Goal: Transaction & Acquisition: Purchase product/service

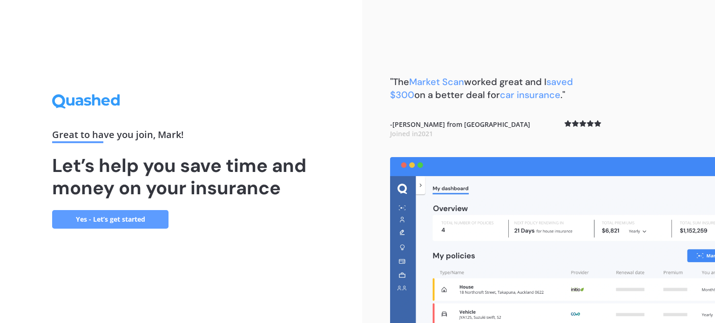
click at [102, 219] on link "Yes - Let’s get started" at bounding box center [110, 219] width 116 height 19
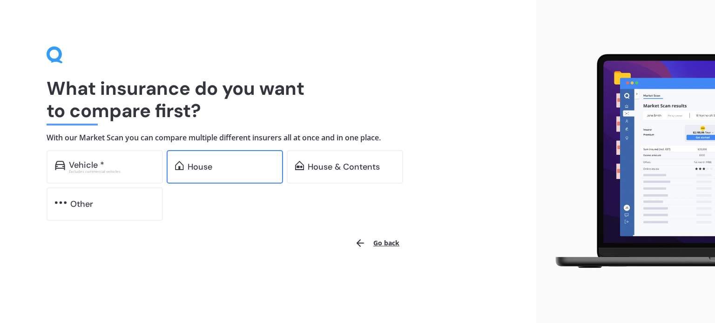
click at [233, 166] on div "House" at bounding box center [230, 166] width 87 height 9
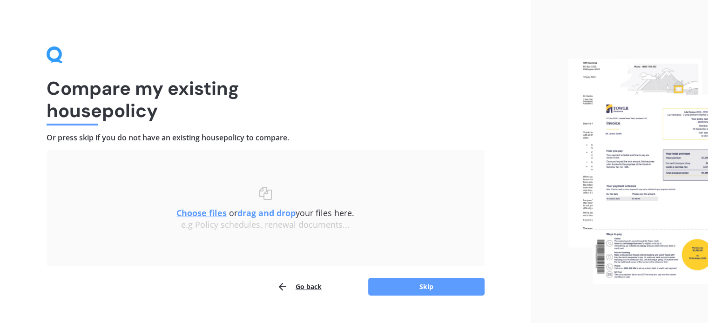
scroll to position [19, 0]
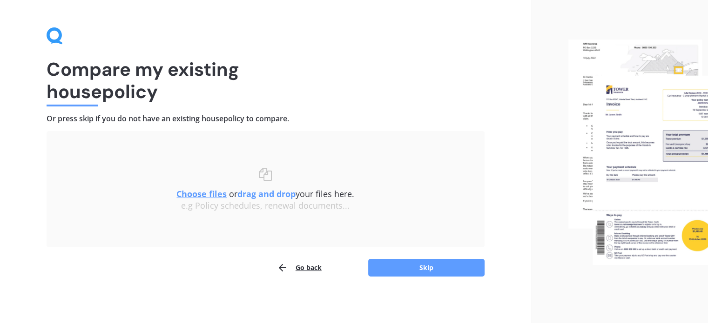
click at [186, 193] on u "Choose files" at bounding box center [201, 193] width 50 height 11
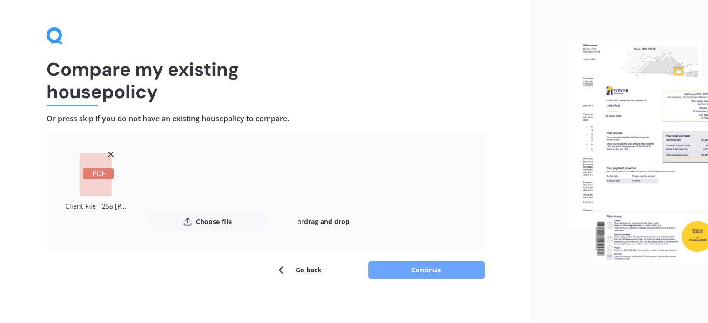
click at [397, 266] on button "Continue" at bounding box center [426, 270] width 116 height 18
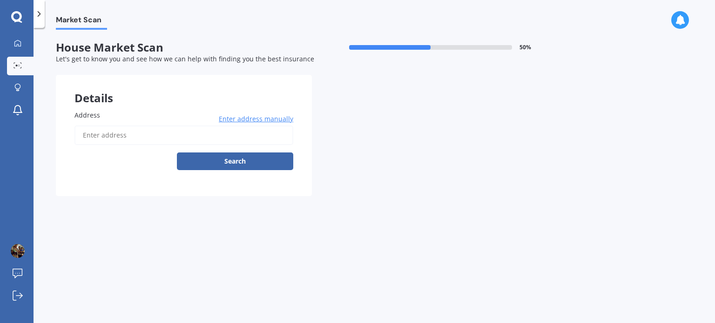
click at [118, 134] on input "Address" at bounding box center [183, 136] width 219 height 20
type input "[STREET_ADDRESS][PERSON_NAME]"
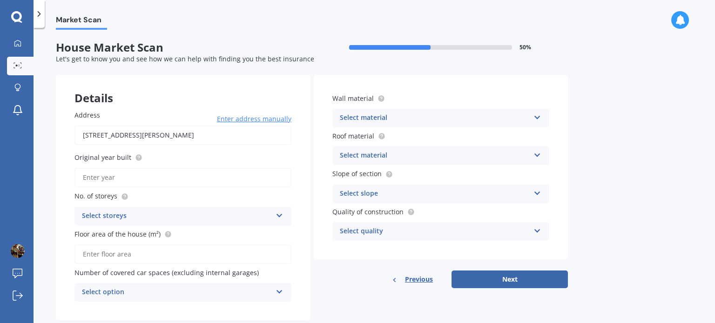
scroll to position [20, 0]
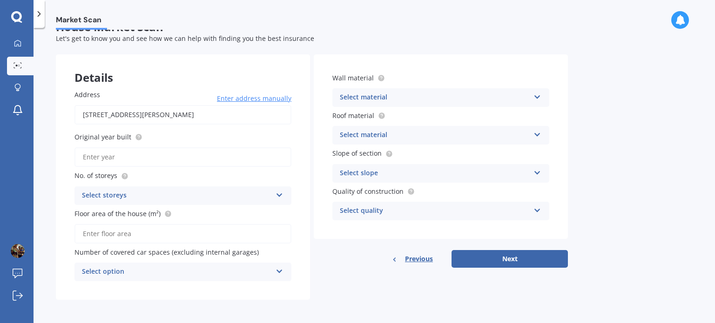
click at [137, 153] on input "Original year built" at bounding box center [182, 157] width 217 height 20
type input "1997"
click at [145, 190] on div "Select storeys" at bounding box center [177, 195] width 190 height 11
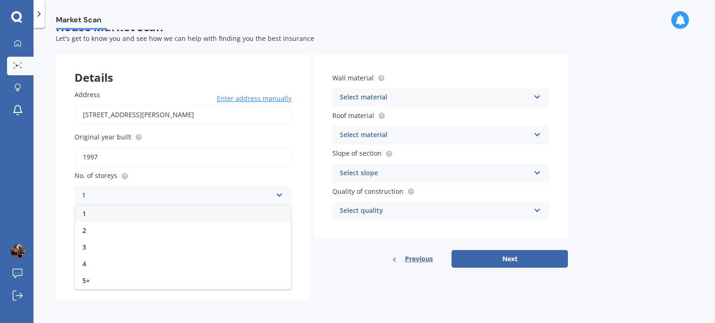
click at [132, 211] on div "1" at bounding box center [183, 214] width 216 height 17
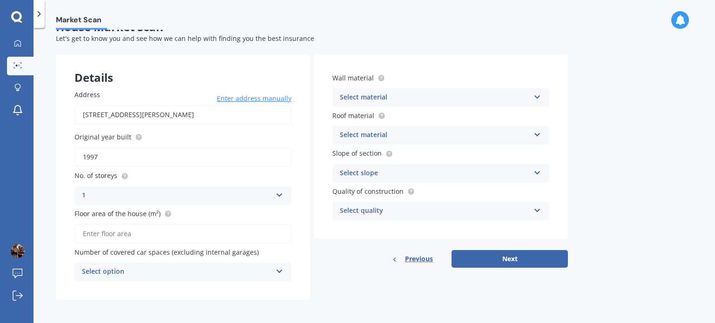
click at [164, 234] on input "Floor area of the house (m²)" at bounding box center [182, 234] width 217 height 20
type input "90"
click at [152, 291] on div "Address 25A Graham Avenue, Te Atatū Peninsula, Auckland 0610 Enter address manu…" at bounding box center [183, 185] width 254 height 229
click at [277, 269] on icon at bounding box center [279, 270] width 8 height 7
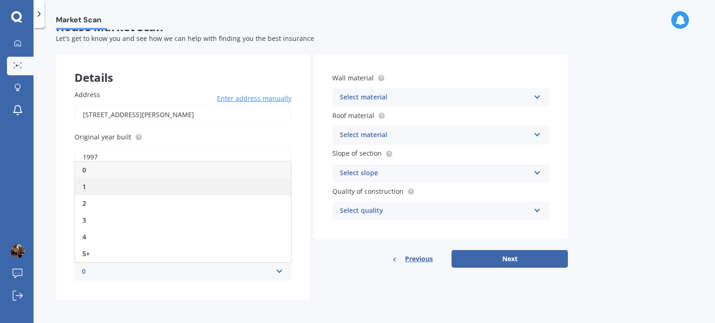
click at [144, 184] on div "1" at bounding box center [183, 187] width 216 height 17
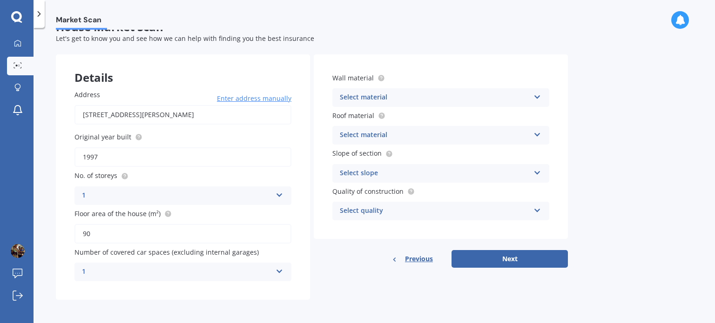
click at [424, 95] on div "Select material" at bounding box center [435, 97] width 190 height 11
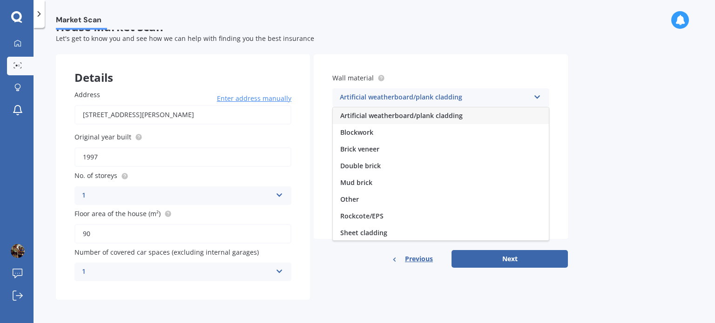
click at [418, 114] on span "Artificial weatherboard/plank cladding" at bounding box center [401, 115] width 122 height 9
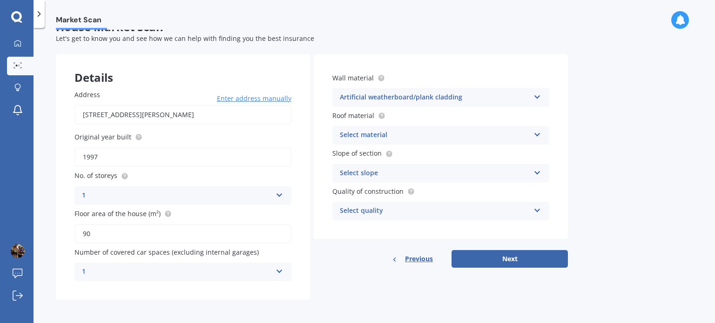
click at [413, 132] on div "Select material" at bounding box center [435, 135] width 190 height 11
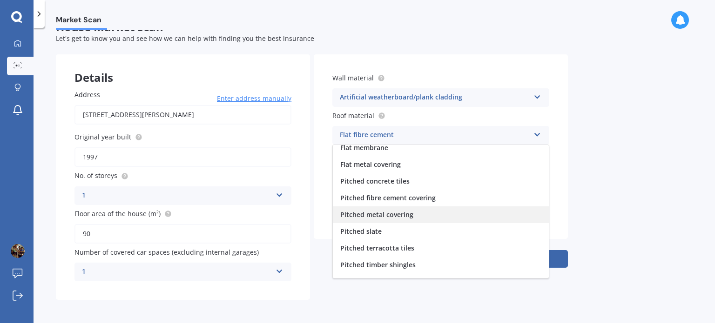
scroll to position [34, 0]
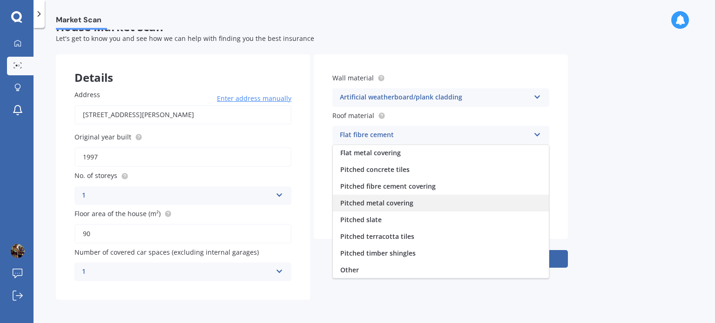
click at [396, 204] on span "Pitched metal covering" at bounding box center [376, 203] width 73 height 9
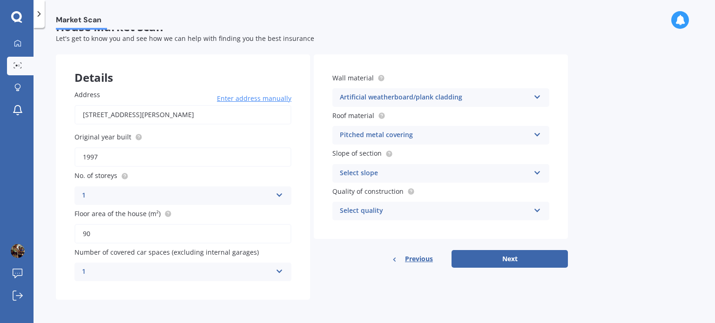
click at [404, 171] on div "Select slope" at bounding box center [435, 173] width 190 height 11
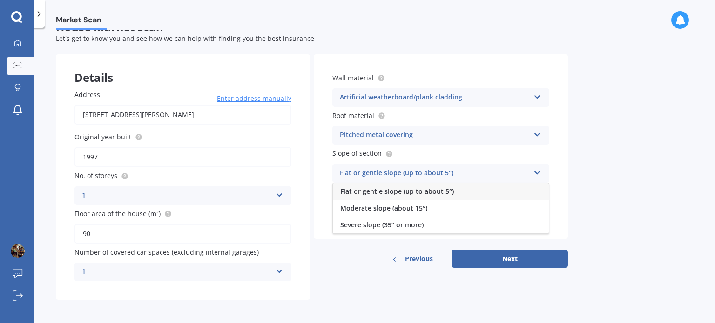
click at [404, 189] on span "Flat or gentle slope (up to about 5°)" at bounding box center [397, 191] width 114 height 9
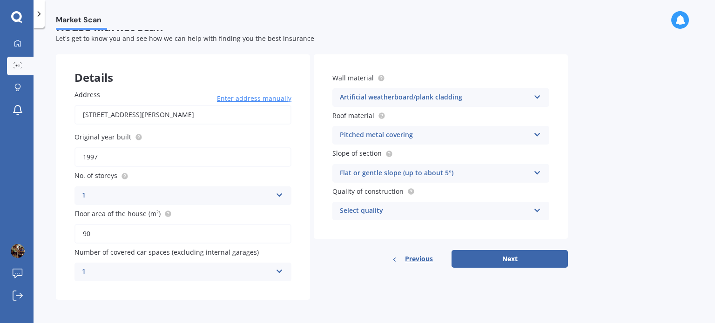
click at [381, 211] on div "Select quality" at bounding box center [435, 211] width 190 height 11
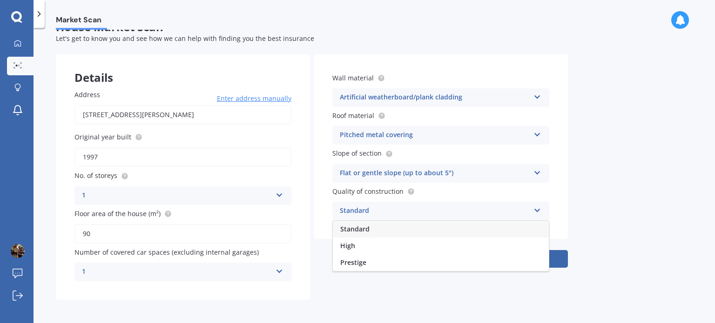
click at [380, 227] on div "Standard" at bounding box center [441, 229] width 216 height 17
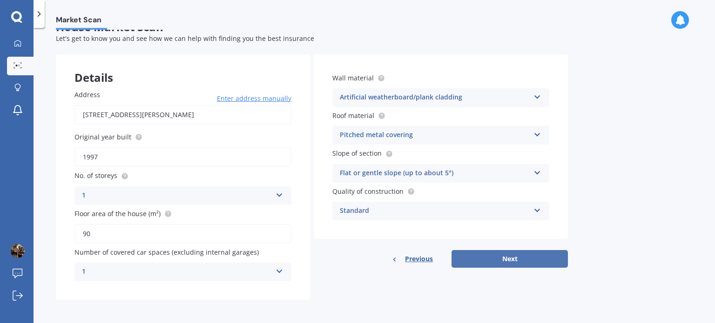
click at [494, 254] on button "Next" at bounding box center [509, 259] width 116 height 18
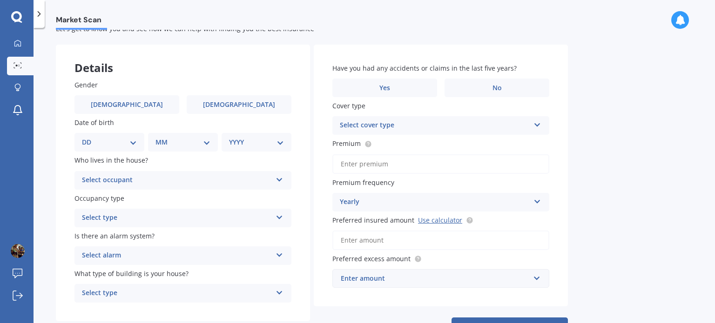
scroll to position [47, 0]
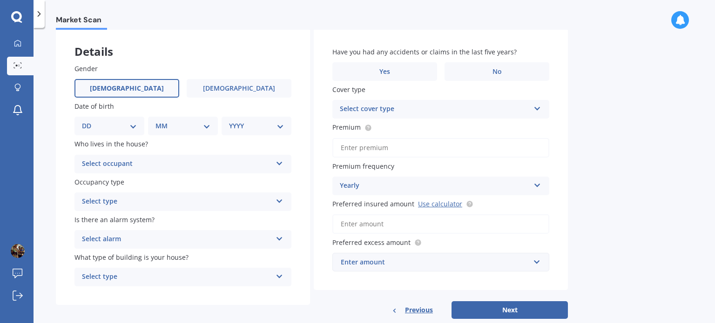
click at [142, 84] on label "[DEMOGRAPHIC_DATA]" at bounding box center [126, 88] width 105 height 19
click at [0, 0] on input "[DEMOGRAPHIC_DATA]" at bounding box center [0, 0] width 0 height 0
click at [124, 130] on select "DD 01 02 03 04 05 06 07 08 09 10 11 12 13 14 15 16 17 18 19 20 21 22 23 24 25 2…" at bounding box center [109, 126] width 55 height 10
select select "26"
click at [89, 121] on select "DD 01 02 03 04 05 06 07 08 09 10 11 12 13 14 15 16 17 18 19 20 21 22 23 24 25 2…" at bounding box center [109, 126] width 55 height 10
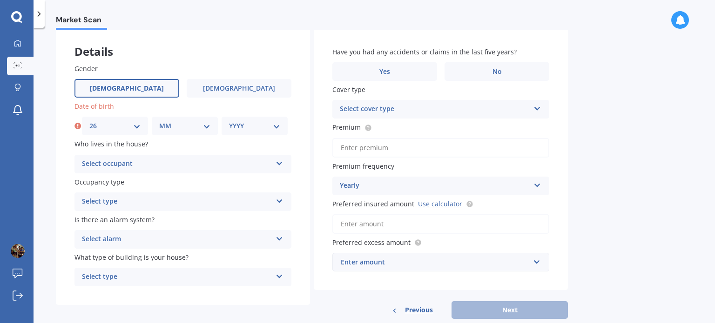
click at [187, 128] on select "MM 01 02 03 04 05 06 07 08 09 10 11 12" at bounding box center [184, 126] width 51 height 10
select select "10"
click at [159, 121] on select "MM 01 02 03 04 05 06 07 08 09 10 11 12" at bounding box center [184, 126] width 51 height 10
click at [244, 121] on select "YYYY 2009 2008 2007 2006 2005 2004 2003 2002 2001 2000 1999 1998 1997 1996 1995…" at bounding box center [254, 126] width 51 height 10
select select "1972"
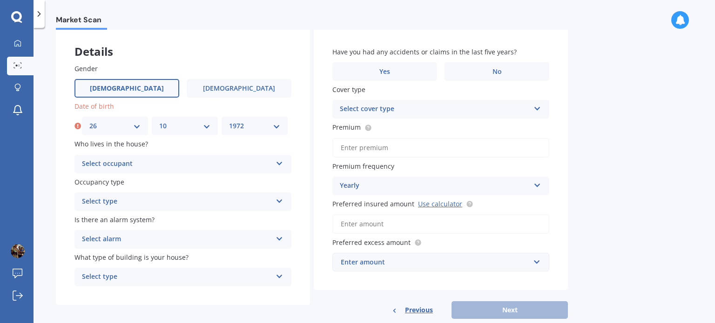
click at [229, 121] on select "YYYY 2009 2008 2007 2006 2005 2004 2003 2002 2001 2000 1999 1998 1997 1996 1995…" at bounding box center [254, 126] width 51 height 10
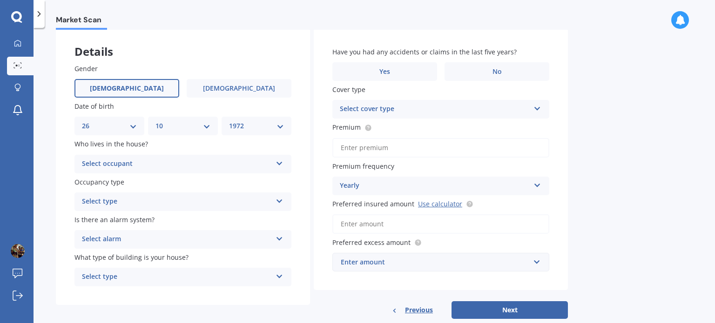
click at [191, 163] on div "Select occupant" at bounding box center [177, 164] width 190 height 11
click at [219, 147] on label "Who lives in the house?" at bounding box center [180, 144] width 213 height 10
click at [214, 162] on div "Owner" at bounding box center [177, 164] width 190 height 11
click at [210, 145] on label "Who lives in the house?" at bounding box center [180, 144] width 213 height 10
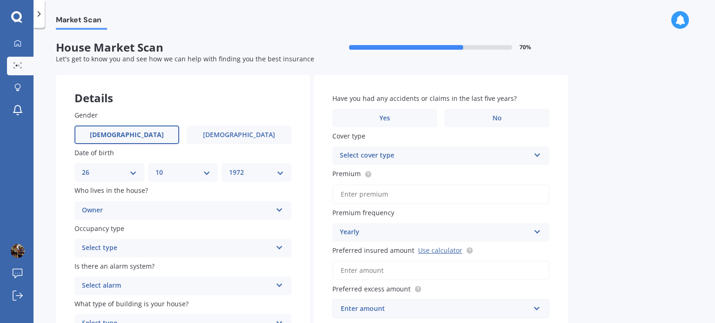
scroll to position [0, 0]
click at [173, 252] on div "Select type" at bounding box center [177, 248] width 190 height 11
click at [171, 247] on div "Permanent" at bounding box center [177, 248] width 190 height 11
click at [175, 227] on label "Occupancy type" at bounding box center [180, 229] width 213 height 10
click at [187, 202] on div "Owner Owner Owner + Boarder" at bounding box center [182, 210] width 217 height 19
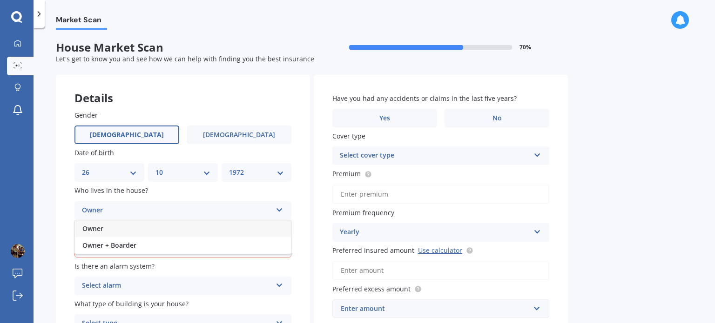
click at [186, 193] on label "Who lives in the house?" at bounding box center [180, 191] width 213 height 10
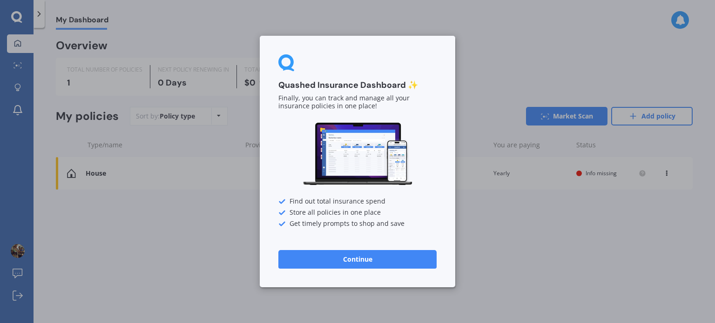
click at [310, 254] on button "Continue" at bounding box center [357, 259] width 158 height 19
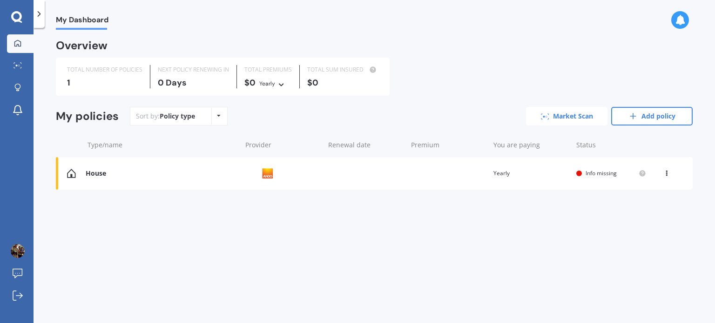
click at [549, 114] on link "Market Scan" at bounding box center [566, 116] width 81 height 19
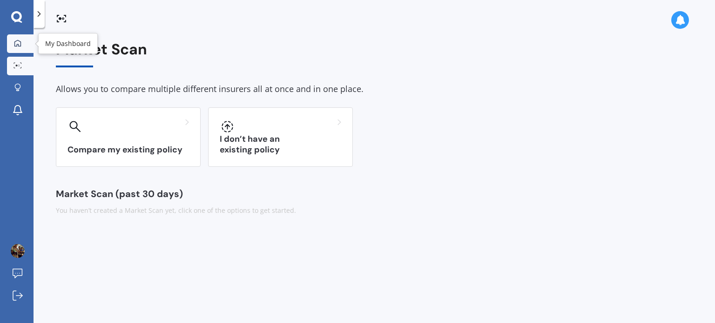
click at [16, 44] on icon at bounding box center [17, 43] width 7 height 7
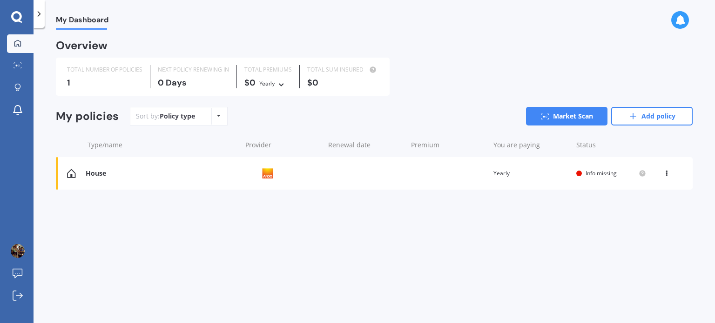
click at [17, 19] on icon at bounding box center [16, 17] width 11 height 12
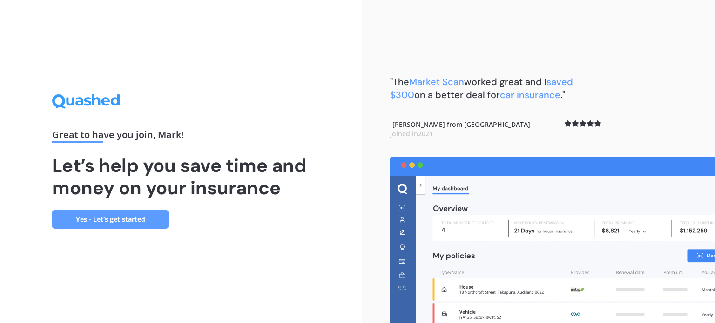
click at [134, 219] on link "Yes - Let’s get started" at bounding box center [110, 219] width 116 height 19
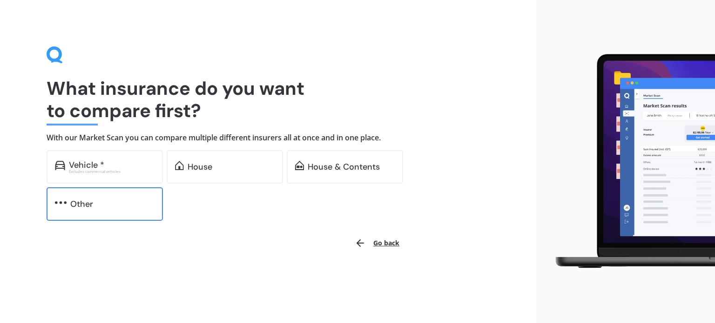
click at [101, 209] on div "Other" at bounding box center [105, 203] width 116 height 33
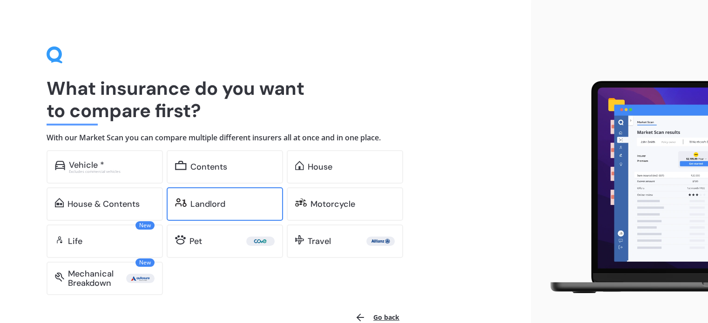
click at [213, 206] on div "Landlord" at bounding box center [207, 204] width 35 height 9
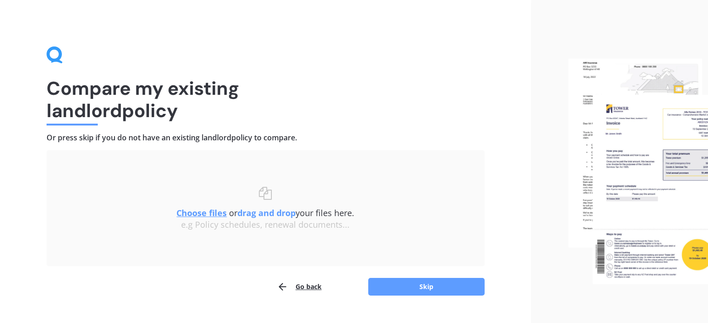
click at [208, 208] on u "Choose files" at bounding box center [201, 212] width 50 height 11
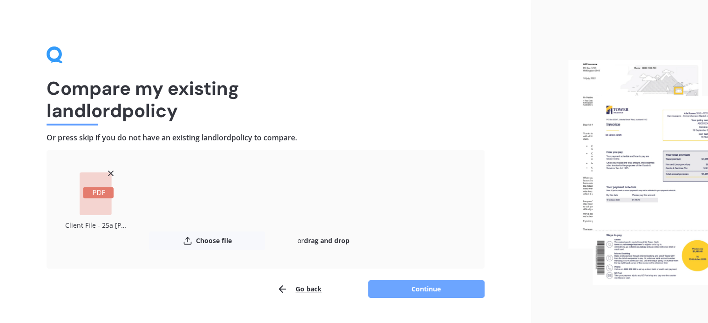
click at [412, 286] on button "Continue" at bounding box center [426, 290] width 116 height 18
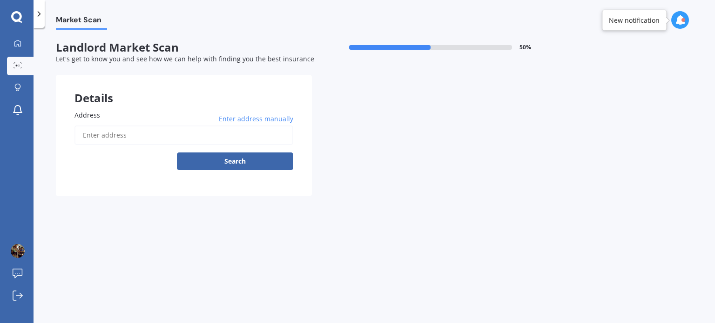
click at [184, 133] on input "Address" at bounding box center [183, 136] width 219 height 20
type input "[STREET_ADDRESS][PERSON_NAME]"
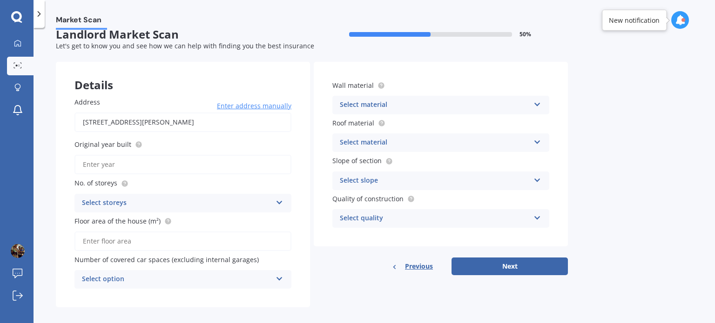
scroll to position [20, 0]
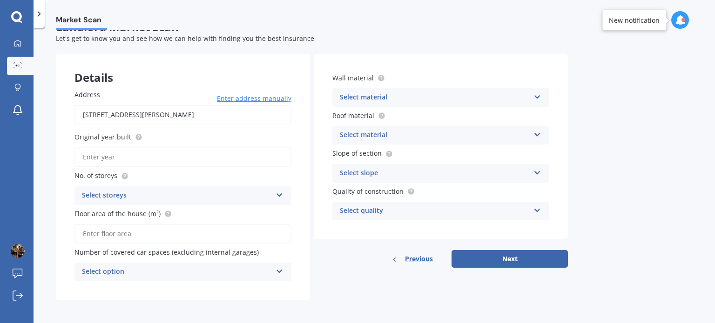
click at [187, 149] on input "Original year built" at bounding box center [182, 157] width 217 height 20
type input "1997"
click at [143, 192] on div "Select storeys" at bounding box center [177, 195] width 190 height 11
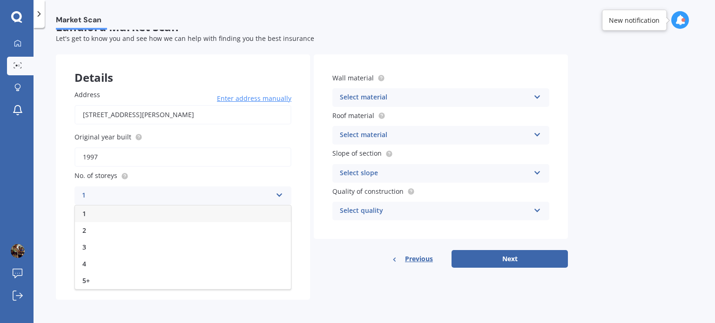
click at [116, 211] on div "1" at bounding box center [183, 214] width 216 height 17
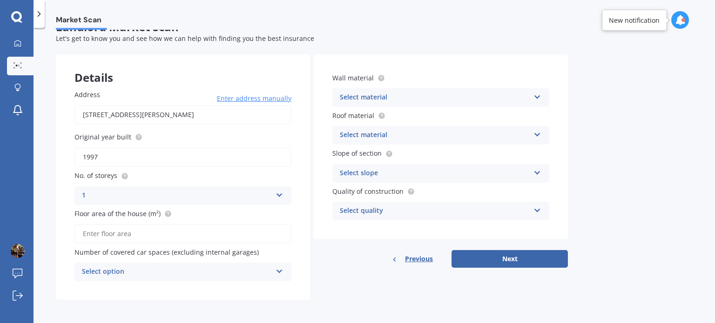
click at [162, 231] on input "Floor area of the house (m²)" at bounding box center [182, 234] width 217 height 20
type input "90"
click at [149, 271] on div "Select option" at bounding box center [177, 272] width 190 height 11
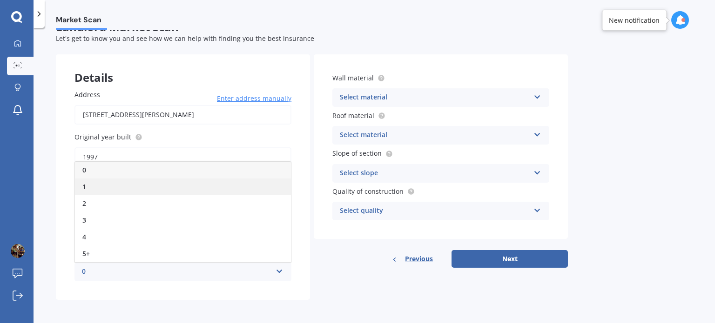
click at [121, 182] on div "1" at bounding box center [183, 187] width 216 height 17
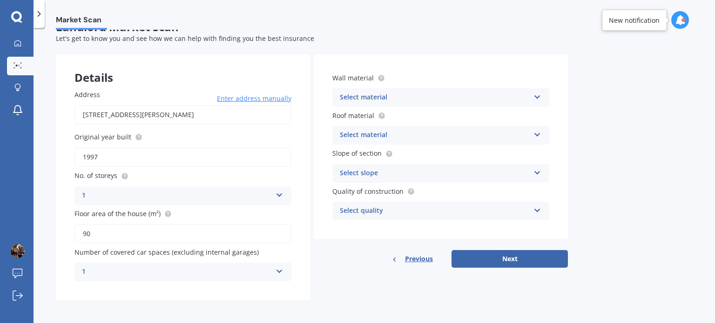
click at [421, 94] on div "Select material" at bounding box center [435, 97] width 190 height 11
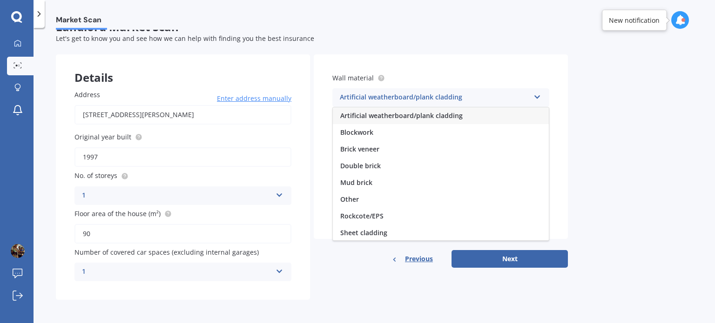
click at [417, 114] on span "Artificial weatherboard/plank cladding" at bounding box center [401, 115] width 122 height 9
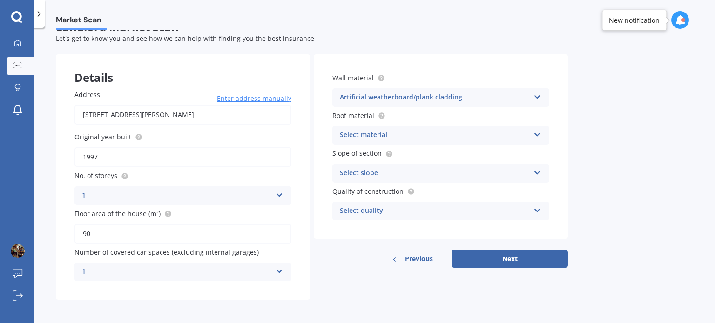
click at [404, 140] on div "Select material" at bounding box center [435, 135] width 190 height 11
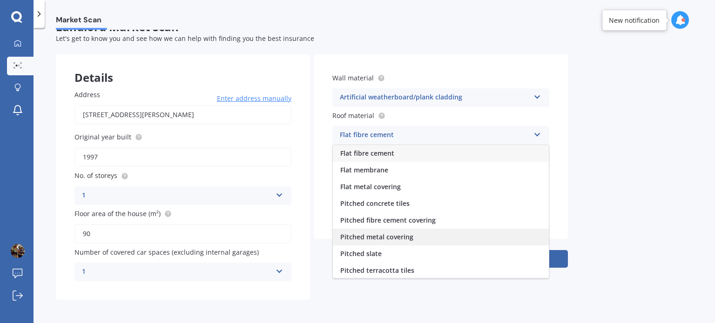
click at [380, 234] on span "Pitched metal covering" at bounding box center [376, 237] width 73 height 9
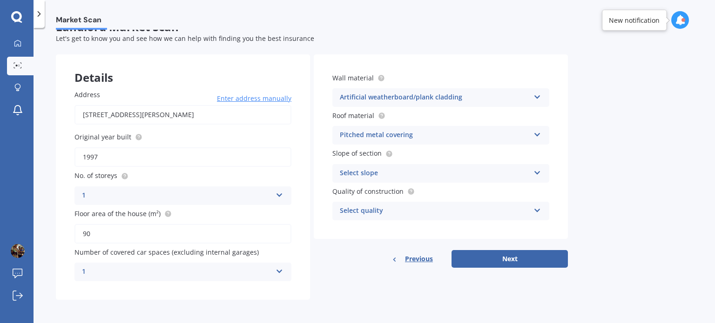
click at [394, 174] on div "Select slope" at bounding box center [435, 173] width 190 height 11
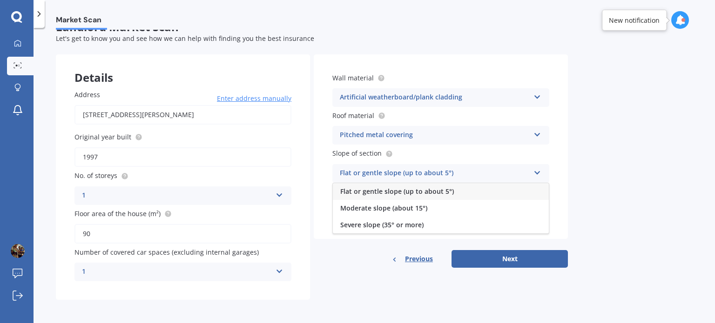
click at [388, 189] on span "Flat or gentle slope (up to about 5°)" at bounding box center [397, 191] width 114 height 9
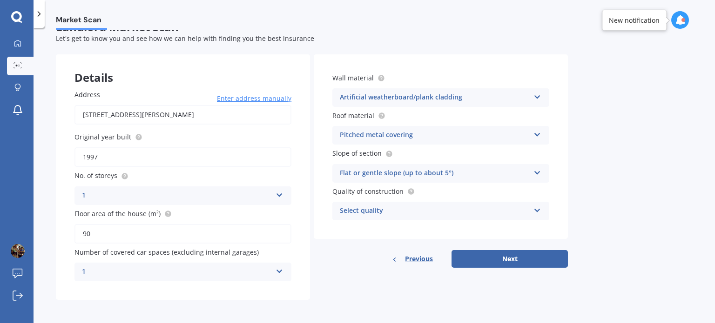
click at [375, 214] on div "Select quality" at bounding box center [435, 211] width 190 height 11
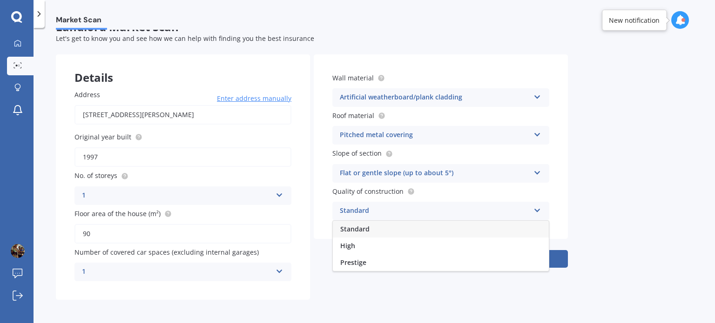
click at [373, 226] on div "Standard" at bounding box center [441, 229] width 216 height 17
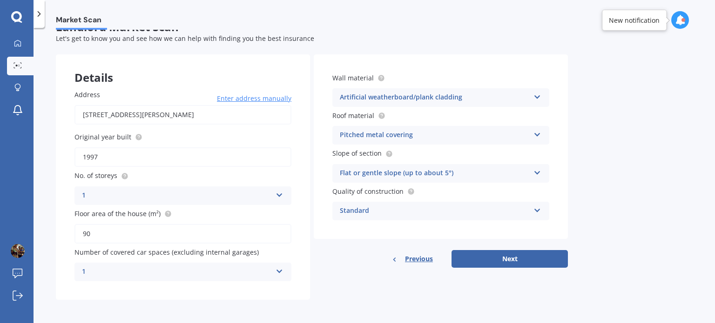
click at [511, 273] on div "Details Address [STREET_ADDRESS][PERSON_NAME] Enter address manually Search Ori…" at bounding box center [312, 177] width 512 height 246
click at [510, 255] on button "Next" at bounding box center [509, 259] width 116 height 18
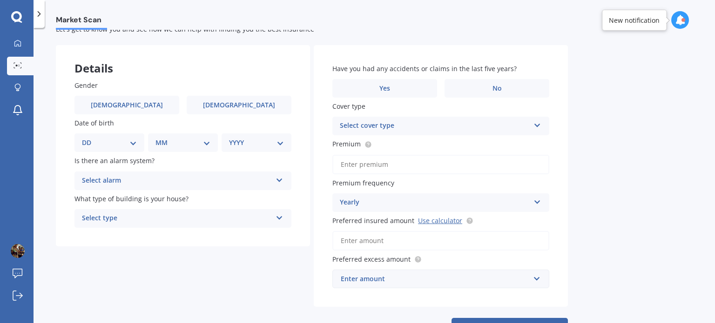
scroll to position [47, 0]
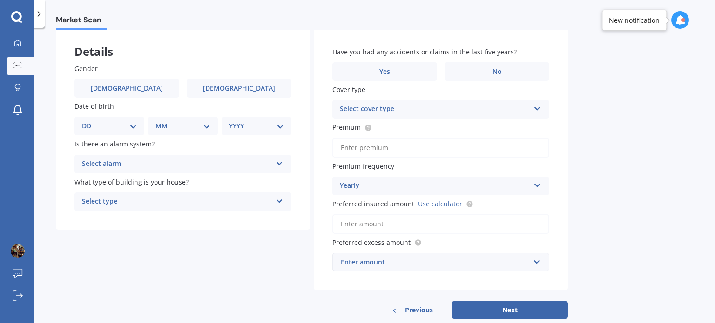
click at [223, 163] on div "Select alarm" at bounding box center [177, 164] width 190 height 11
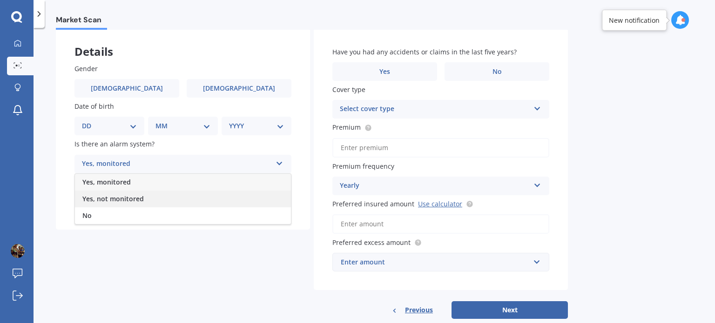
click at [154, 198] on div "Yes, not monitored" at bounding box center [183, 199] width 216 height 17
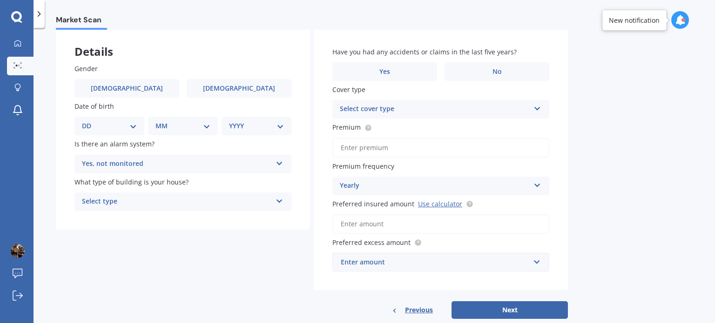
click at [162, 200] on div "Select type" at bounding box center [177, 201] width 190 height 11
click at [146, 218] on div "Freestanding" at bounding box center [183, 220] width 216 height 17
click at [221, 257] on div "Details Gender [DEMOGRAPHIC_DATA] [DEMOGRAPHIC_DATA] Date of birth DD 01 02 03 …" at bounding box center [312, 173] width 512 height 291
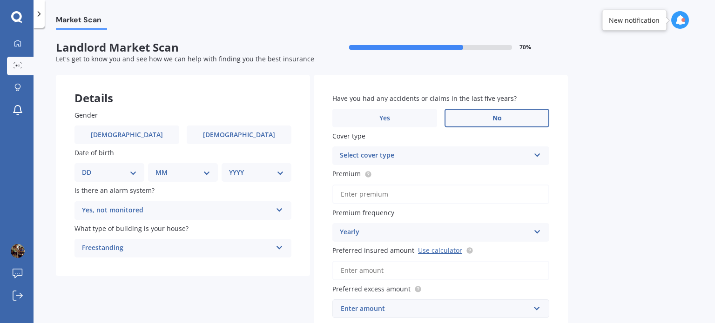
click at [502, 119] on label "No" at bounding box center [496, 118] width 105 height 19
click at [0, 0] on input "No" at bounding box center [0, 0] width 0 height 0
click at [493, 152] on div "Select cover type" at bounding box center [435, 155] width 190 height 11
click at [412, 178] on div "Landlord Insurance" at bounding box center [441, 174] width 216 height 17
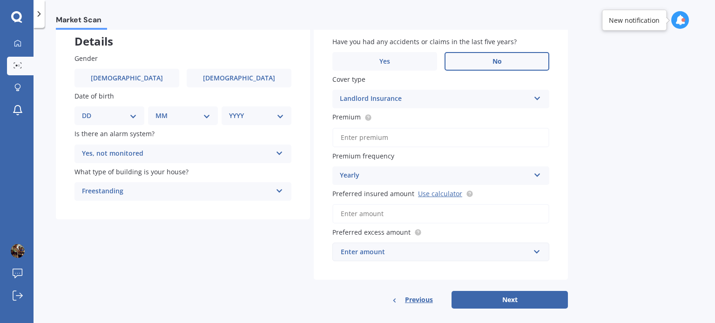
scroll to position [66, 0]
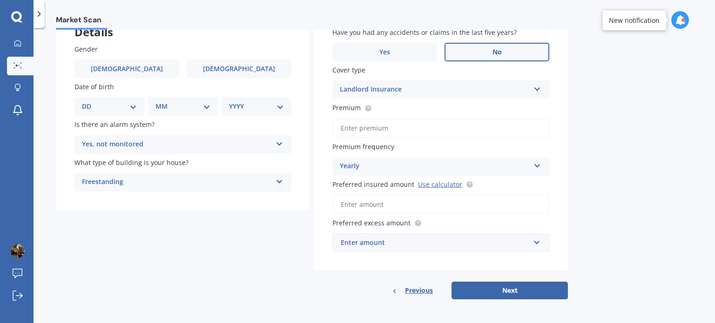
click at [432, 238] on div "Enter amount" at bounding box center [435, 243] width 189 height 10
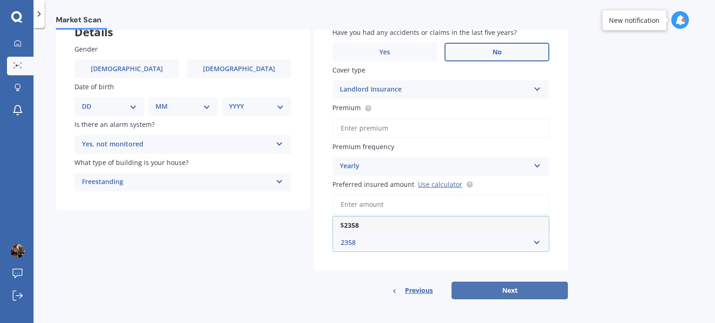
type input "2358"
click at [512, 286] on button "Next" at bounding box center [509, 291] width 116 height 18
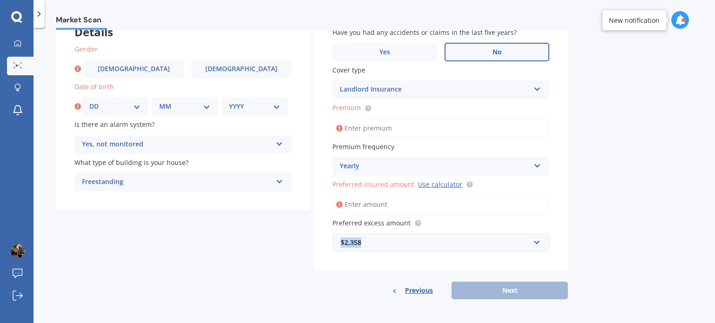
drag, startPoint x: 381, startPoint y: 245, endPoint x: 326, endPoint y: 247, distance: 54.9
click at [326, 247] on div "Have you had any accidents or claims in the last five years? Yes No Cover type …" at bounding box center [441, 140] width 254 height 262
click at [420, 245] on div "$2,358" at bounding box center [435, 243] width 189 height 10
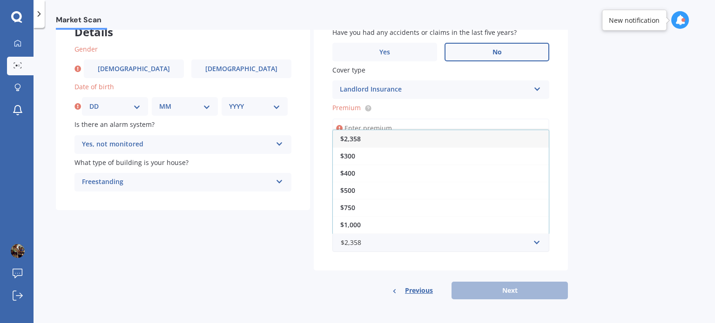
click at [642, 147] on div "Market Scan Landlord Market Scan 70 % Let's get to know you and see how we can …" at bounding box center [373, 177] width 681 height 295
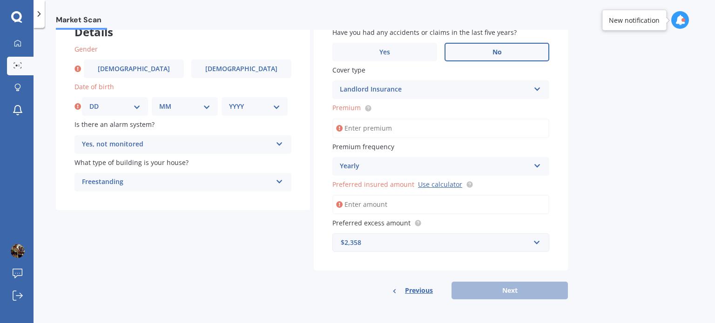
click at [412, 201] on input "Preferred insured amount Use calculator" at bounding box center [440, 205] width 217 height 20
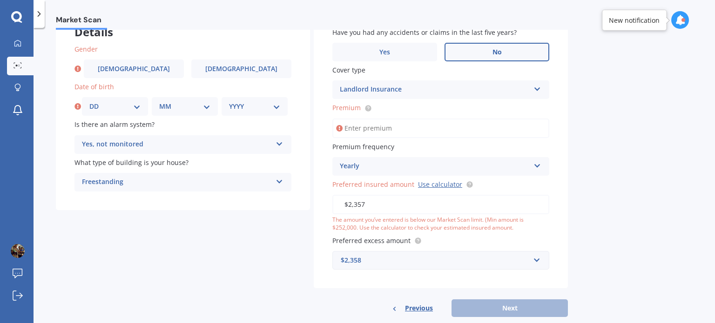
type input "$2,357"
click at [204, 248] on div "Details Gender [DEMOGRAPHIC_DATA] [DEMOGRAPHIC_DATA] Date of birth DD 01 02 03 …" at bounding box center [312, 163] width 512 height 308
click at [386, 258] on div "$2,358" at bounding box center [435, 260] width 189 height 10
click at [257, 280] on div "Details Gender [DEMOGRAPHIC_DATA] [DEMOGRAPHIC_DATA] Date of birth DD 01 02 03 …" at bounding box center [312, 163] width 512 height 308
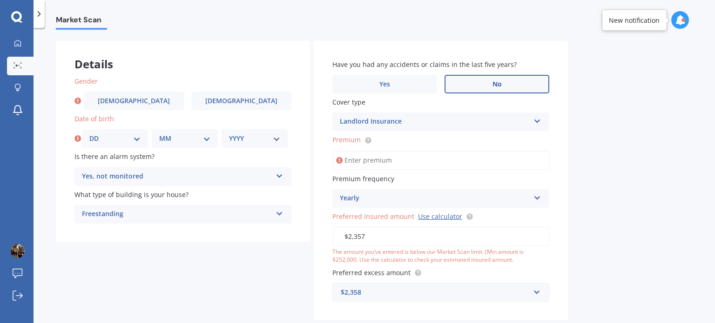
scroll to position [0, 0]
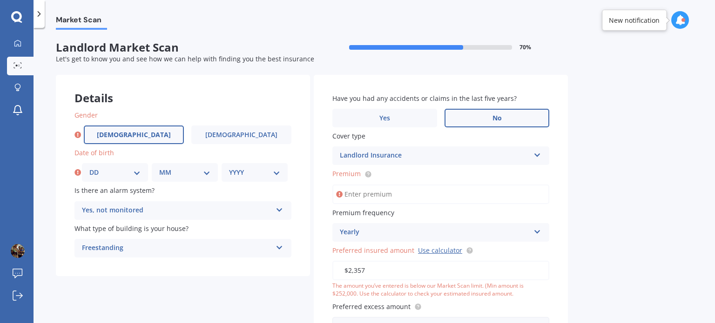
click at [130, 133] on span "[DEMOGRAPHIC_DATA]" at bounding box center [134, 135] width 74 height 8
click at [0, 0] on input "[DEMOGRAPHIC_DATA]" at bounding box center [0, 0] width 0 height 0
click at [136, 174] on select "DD 01 02 03 04 05 06 07 08 09 10 11 12 13 14 15 16 17 18 19 20 21 22 23 24 25 2…" at bounding box center [114, 172] width 51 height 10
select select "26"
click at [89, 167] on select "DD 01 02 03 04 05 06 07 08 09 10 11 12 13 14 15 16 17 18 19 20 21 22 23 24 25 2…" at bounding box center [114, 172] width 51 height 10
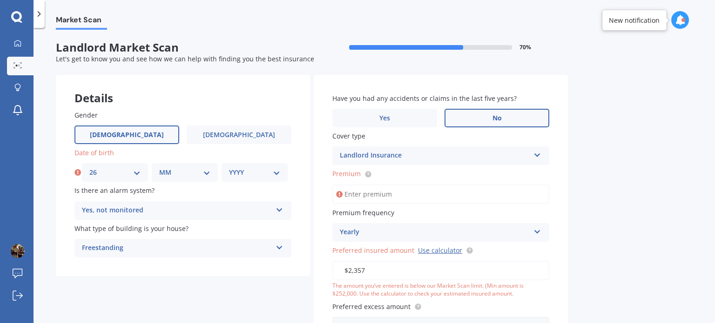
click at [173, 174] on select "MM 01 02 03 04 05 06 07 08 09 10 11 12" at bounding box center [184, 172] width 51 height 10
select select "10"
click at [159, 167] on select "MM 01 02 03 04 05 06 07 08 09 10 11 12" at bounding box center [184, 172] width 51 height 10
click at [243, 171] on select "YYYY 2009 2008 2007 2006 2005 2004 2003 2002 2001 2000 1999 1998 1997 1996 1995…" at bounding box center [254, 172] width 51 height 10
select select "1972"
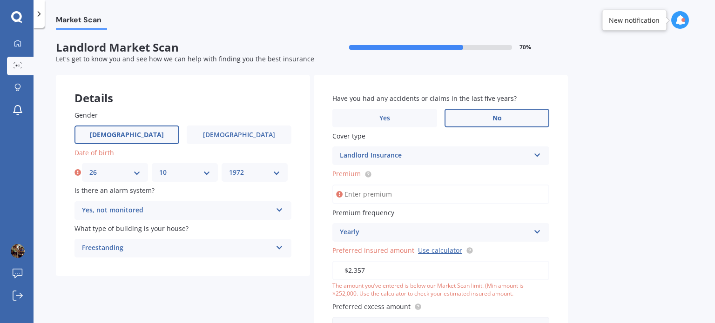
click at [229, 167] on select "YYYY 2009 2008 2007 2006 2005 2004 2003 2002 2001 2000 1999 1998 1997 1996 1995…" at bounding box center [254, 172] width 51 height 10
click at [214, 292] on div "Details Gender [DEMOGRAPHIC_DATA] [DEMOGRAPHIC_DATA] Date of birth DD 01 02 03 …" at bounding box center [312, 229] width 512 height 308
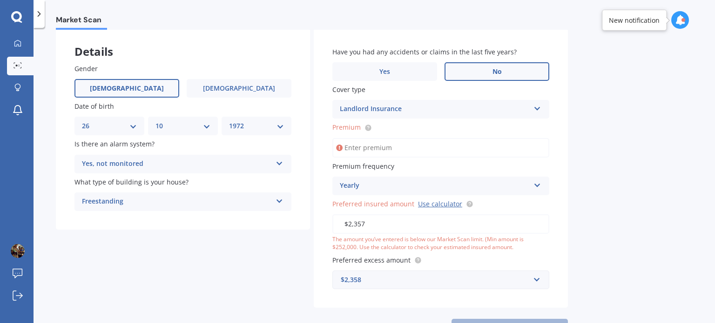
scroll to position [84, 0]
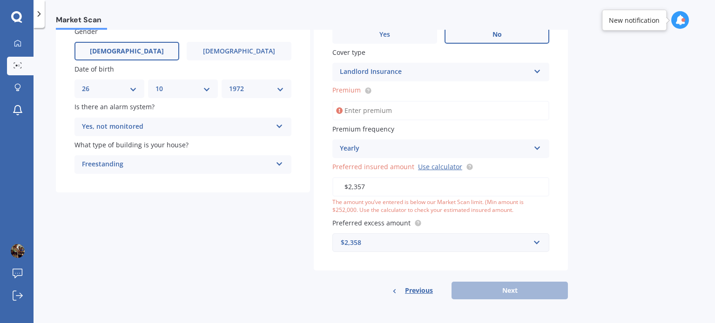
click at [410, 105] on input "Premium" at bounding box center [440, 111] width 217 height 20
type input "$2,357.00"
click at [386, 186] on input "$2,357" at bounding box center [440, 187] width 217 height 20
type input "$2"
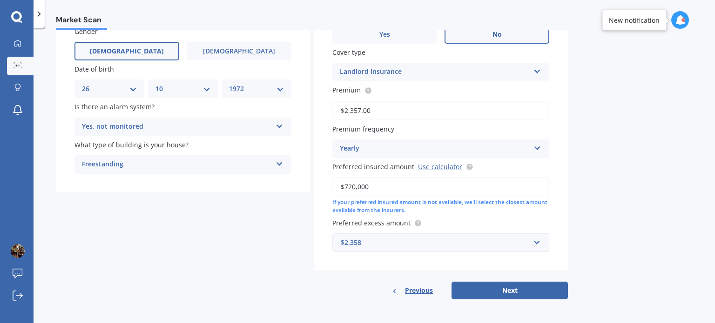
type input "$720,000"
click at [391, 240] on div "$2,358" at bounding box center [435, 243] width 189 height 10
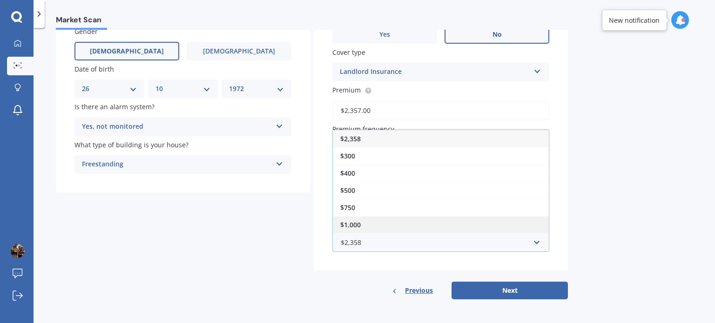
click at [381, 221] on div "$1,000" at bounding box center [441, 224] width 216 height 17
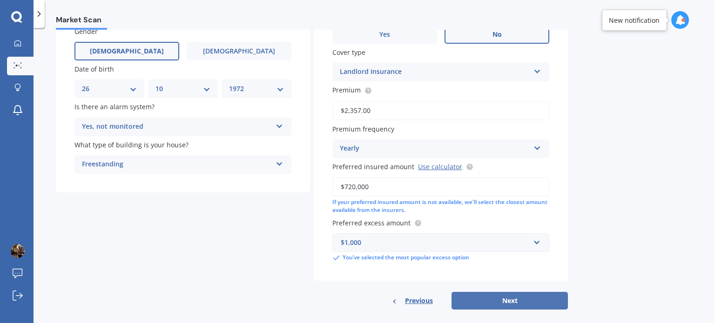
click at [493, 292] on button "Next" at bounding box center [509, 301] width 116 height 18
select select "26"
select select "10"
select select "1972"
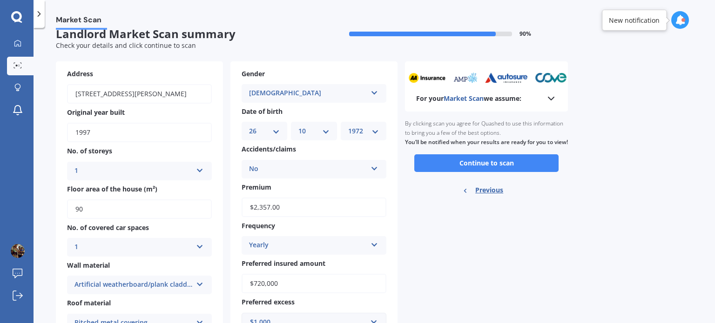
scroll to position [0, 0]
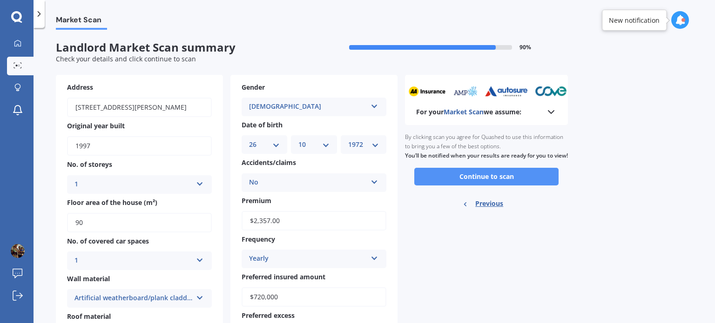
click at [473, 186] on button "Continue to scan" at bounding box center [486, 177] width 144 height 18
